Goal: Obtain resource: Download file/media

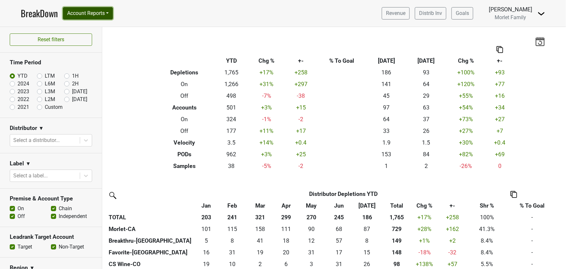
click at [91, 12] on button "Account Reports" at bounding box center [88, 13] width 50 height 12
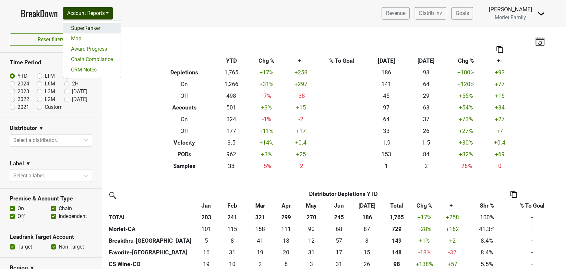
click at [103, 28] on link "SuperRanker" at bounding box center [91, 28] width 57 height 10
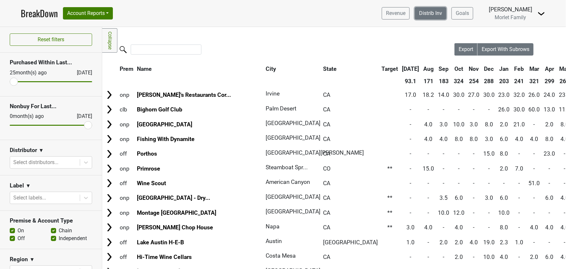
click at [416, 13] on link "Distrib Inv" at bounding box center [430, 13] width 31 height 12
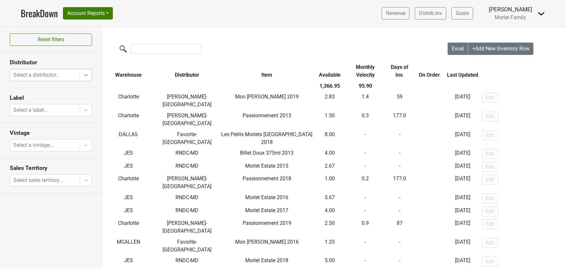
click at [85, 75] on icon at bounding box center [86, 75] width 4 height 2
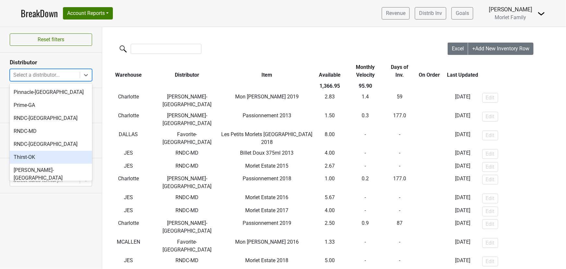
scroll to position [61, 0]
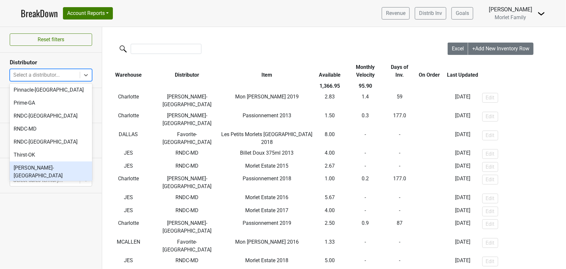
click at [51, 161] on div "[PERSON_NAME]-[GEOGRAPHIC_DATA]" at bounding box center [51, 171] width 82 height 21
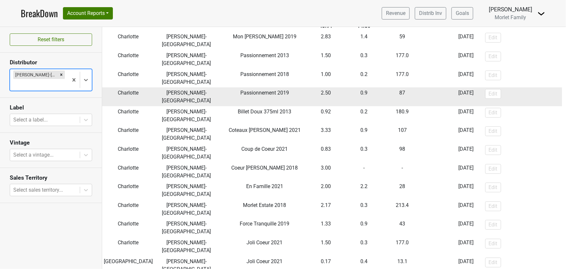
scroll to position [0, 0]
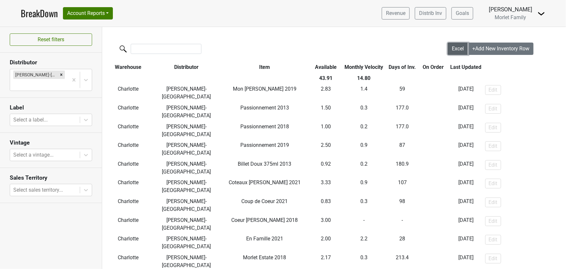
click at [452, 45] on span "Excel" at bounding box center [458, 48] width 12 height 6
